Goal: Navigation & Orientation: Find specific page/section

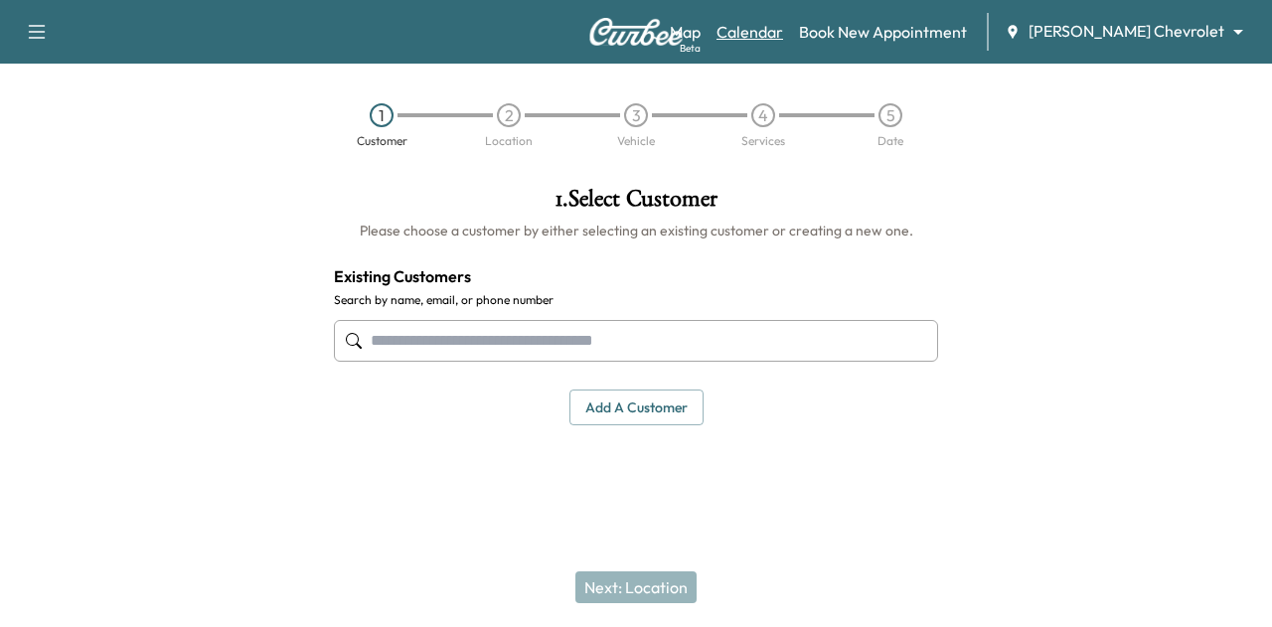
click at [783, 38] on link "Calendar" at bounding box center [749, 32] width 67 height 24
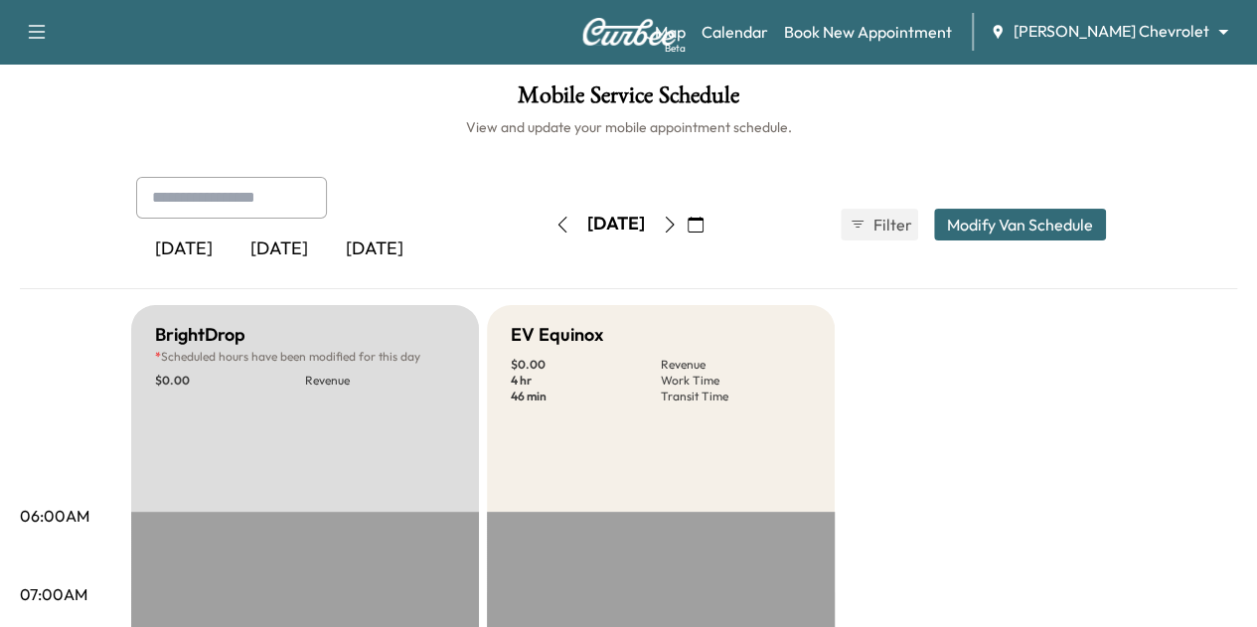
click at [678, 231] on icon "button" at bounding box center [670, 225] width 16 height 16
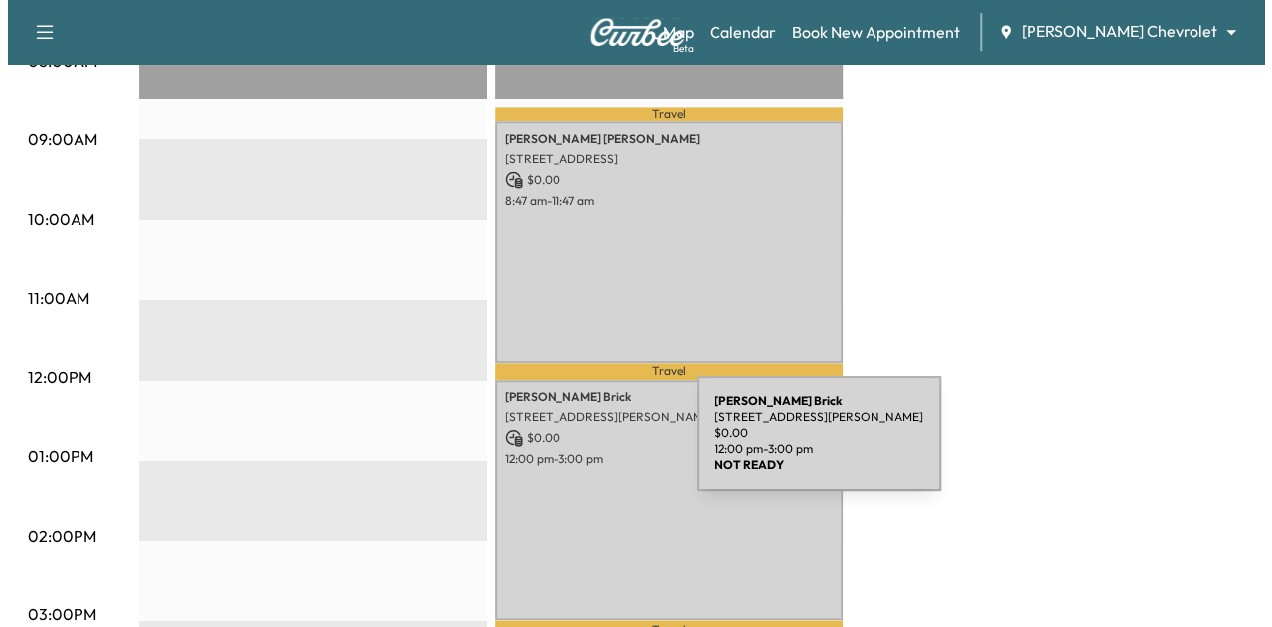
scroll to position [614, 0]
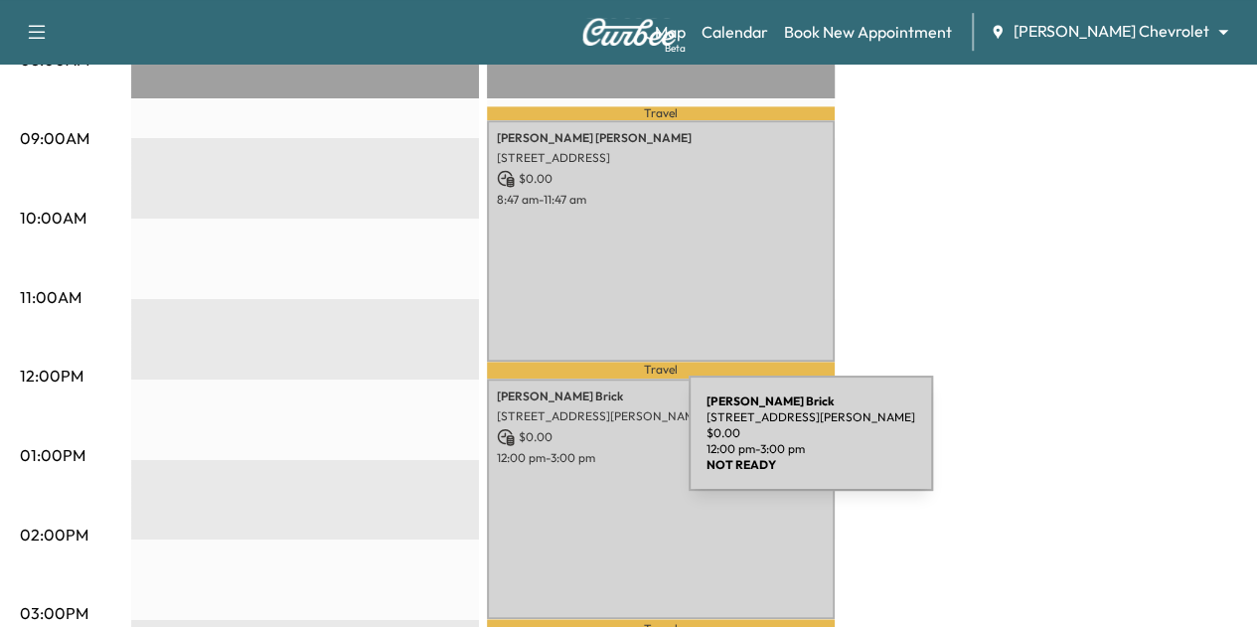
click at [539, 450] on p "12:00 pm - 3:00 pm" at bounding box center [661, 458] width 328 height 16
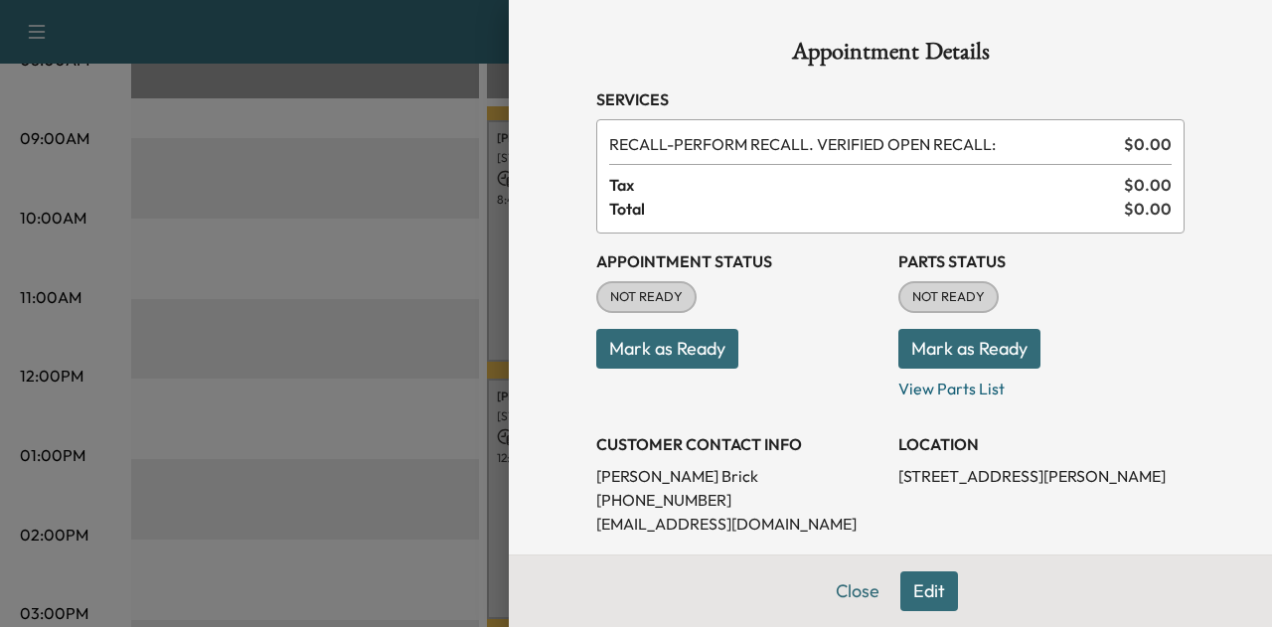
scroll to position [291, 0]
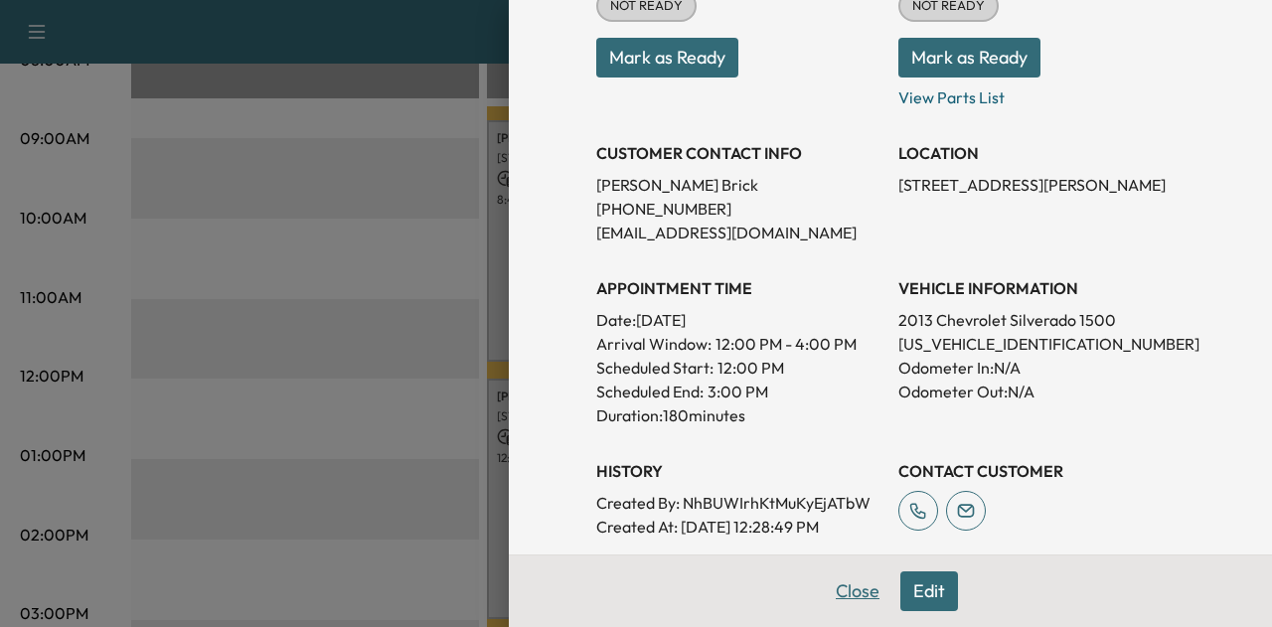
click at [838, 576] on button "Close" at bounding box center [858, 591] width 70 height 40
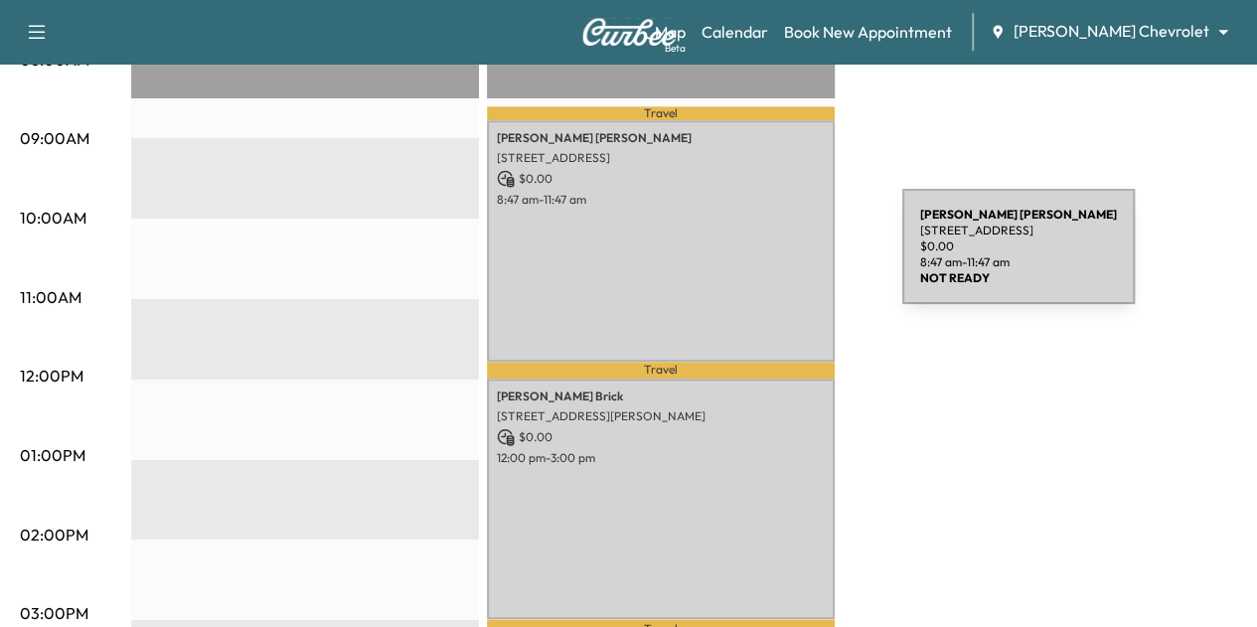
click at [753, 258] on div "[PERSON_NAME] [STREET_ADDRESS] $ 0.00 8:47 am - 11:47 am" at bounding box center [661, 240] width 348 height 240
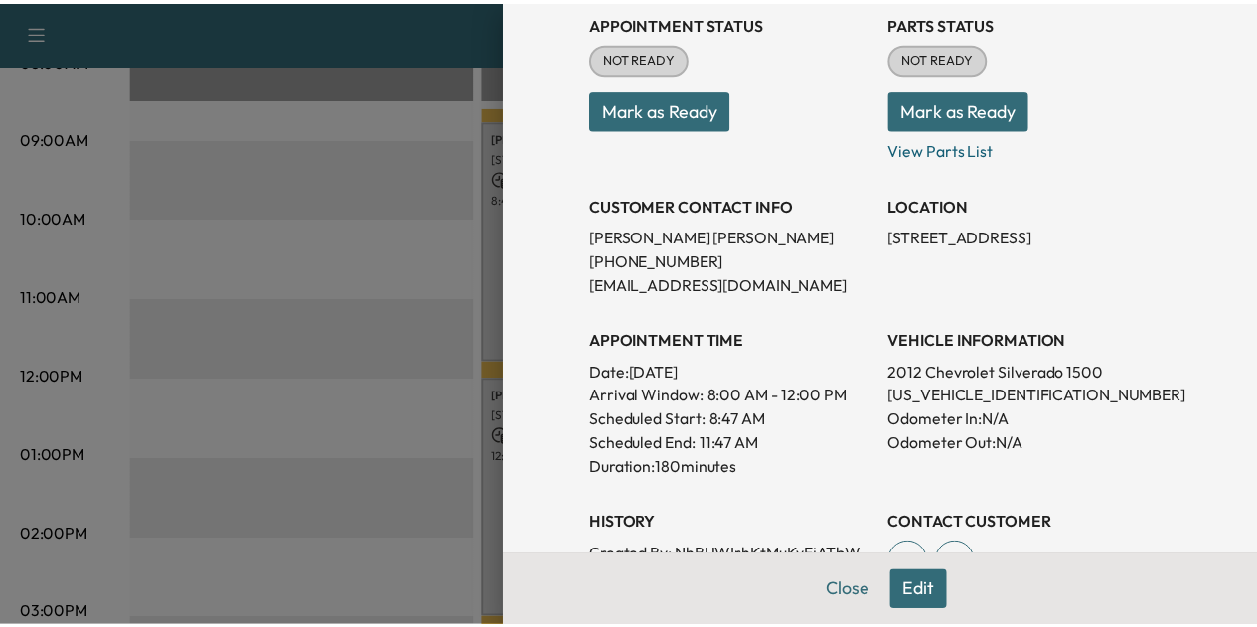
scroll to position [264, 0]
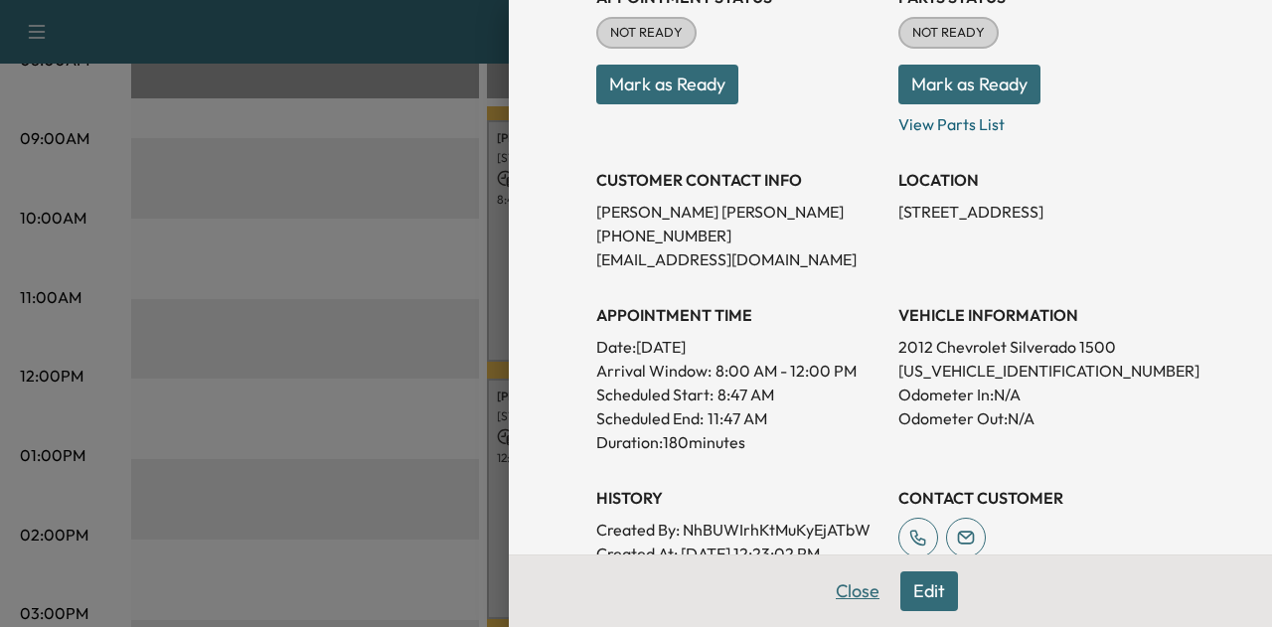
click at [838, 600] on button "Close" at bounding box center [858, 591] width 70 height 40
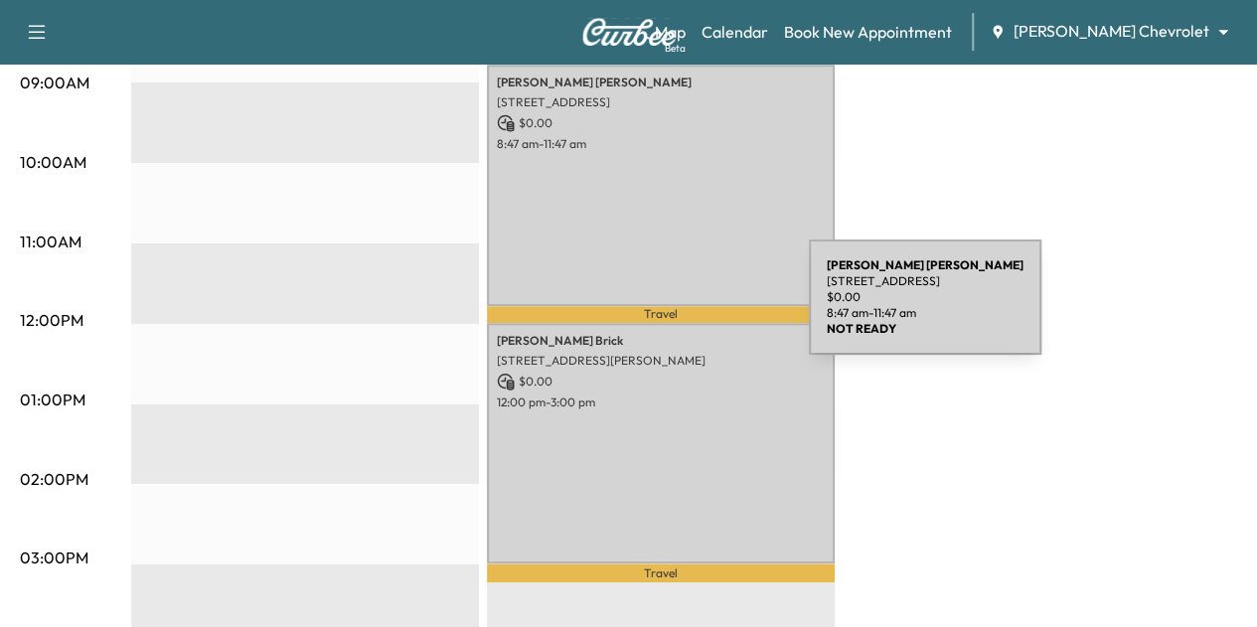
scroll to position [671, 0]
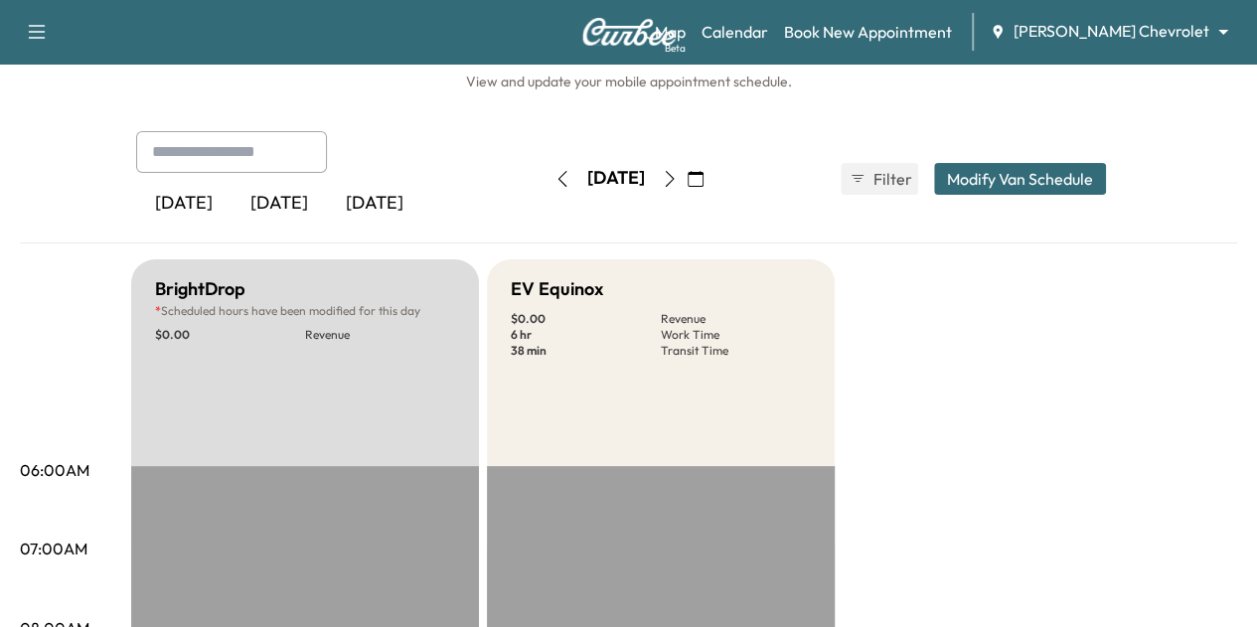
click at [686, 168] on button "button" at bounding box center [670, 179] width 34 height 32
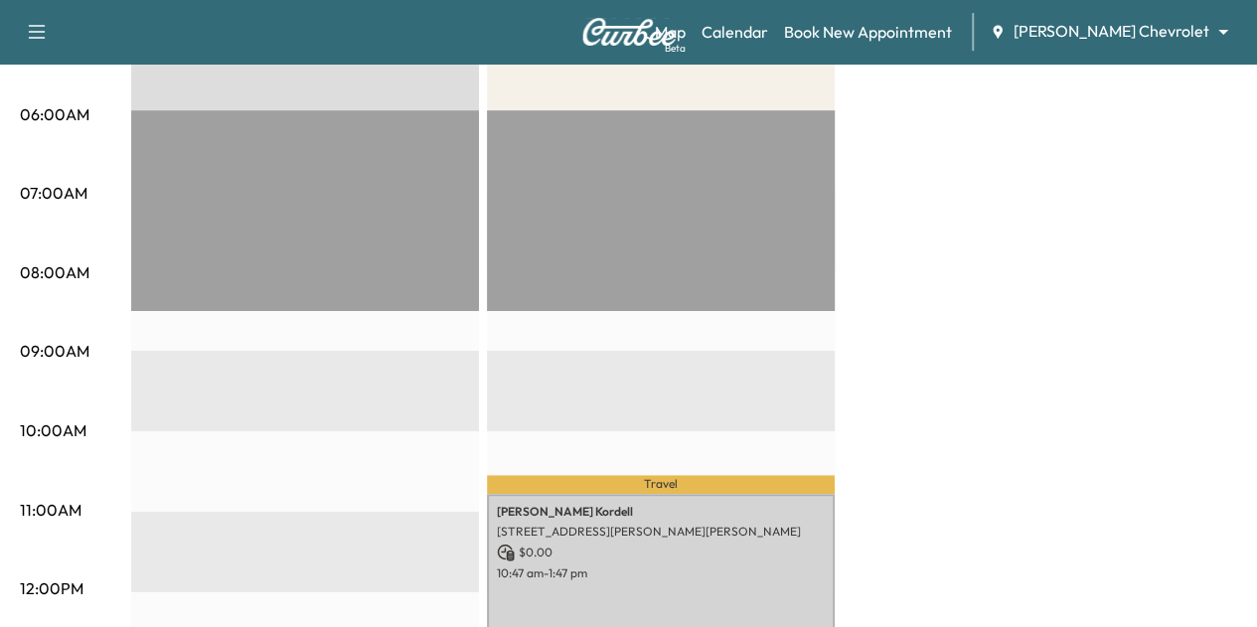
scroll to position [402, 0]
